Goal: Use online tool/utility: Utilize a website feature to perform a specific function

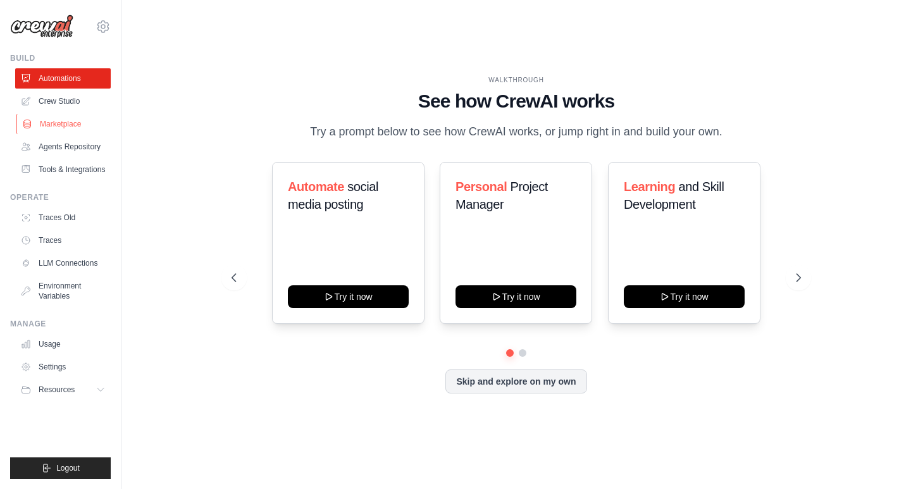
click at [65, 115] on link "Marketplace" at bounding box center [64, 124] width 96 height 20
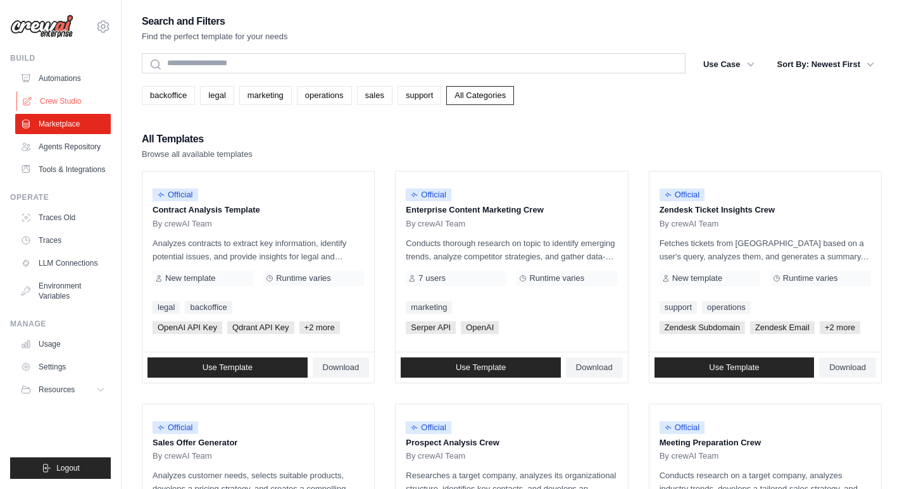
click at [70, 101] on link "Crew Studio" at bounding box center [64, 101] width 96 height 20
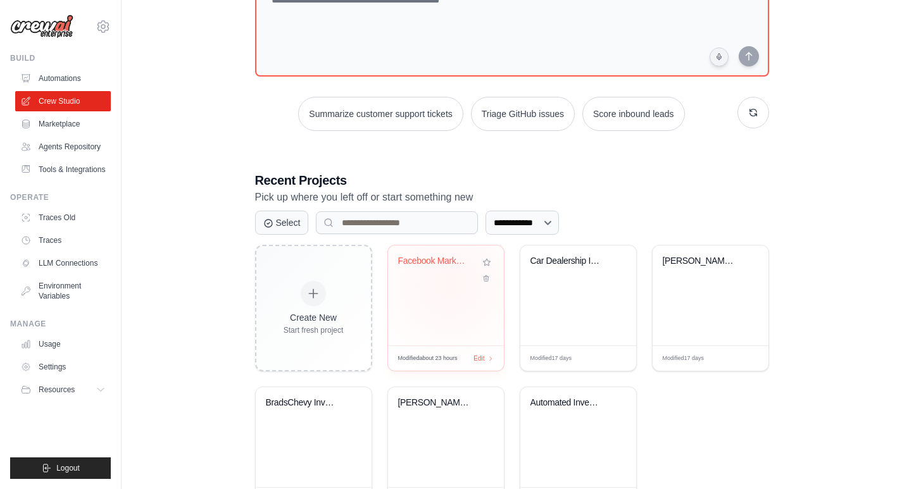
click at [449, 285] on div "Facebook Marketplace Vehicle Sales ..." at bounding box center [446, 296] width 116 height 100
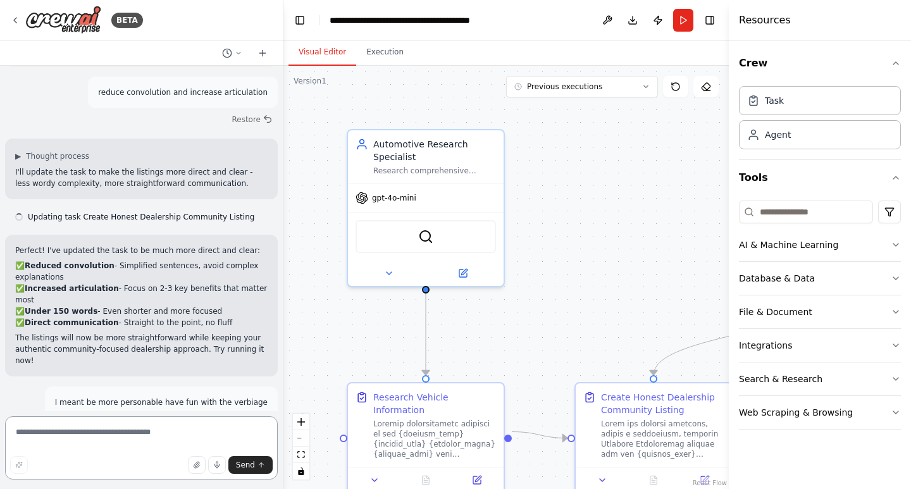
click at [136, 441] on textarea at bounding box center [141, 447] width 273 height 63
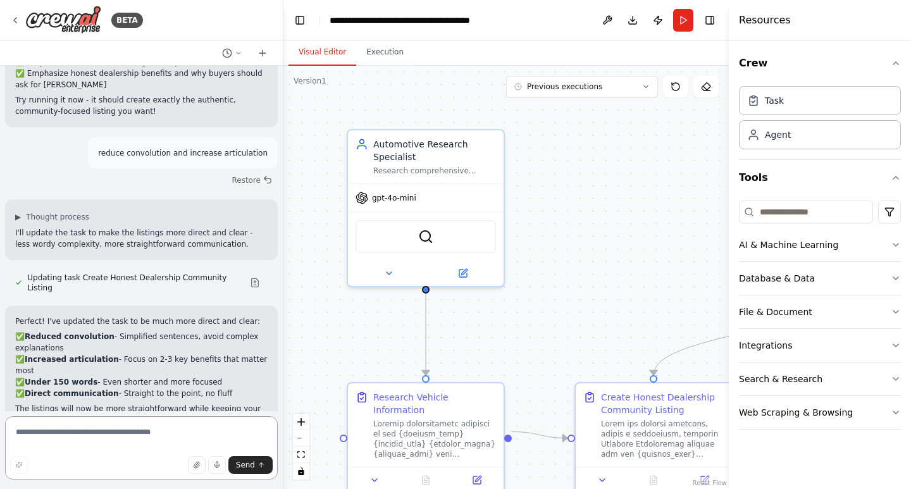
scroll to position [10360, 0]
